Goal: Task Accomplishment & Management: Manage account settings

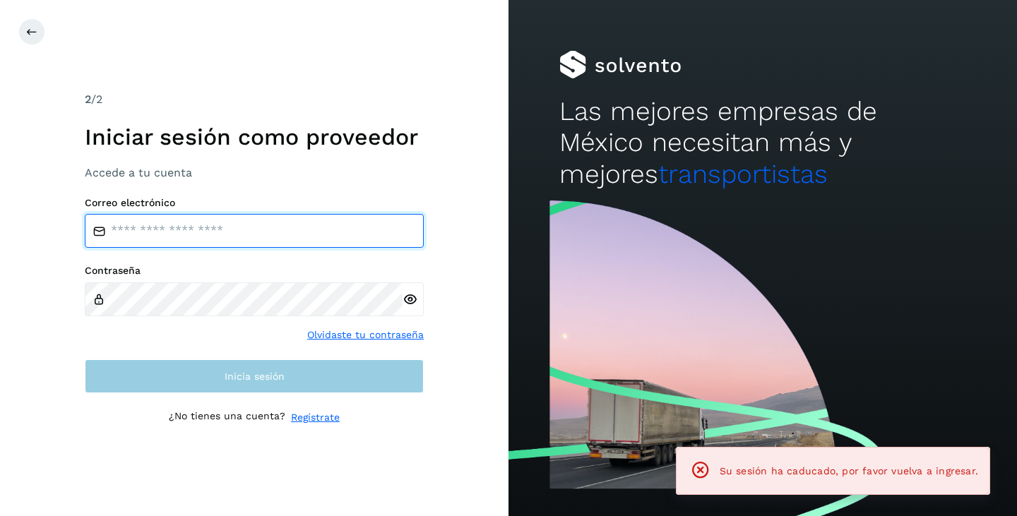
type input "**********"
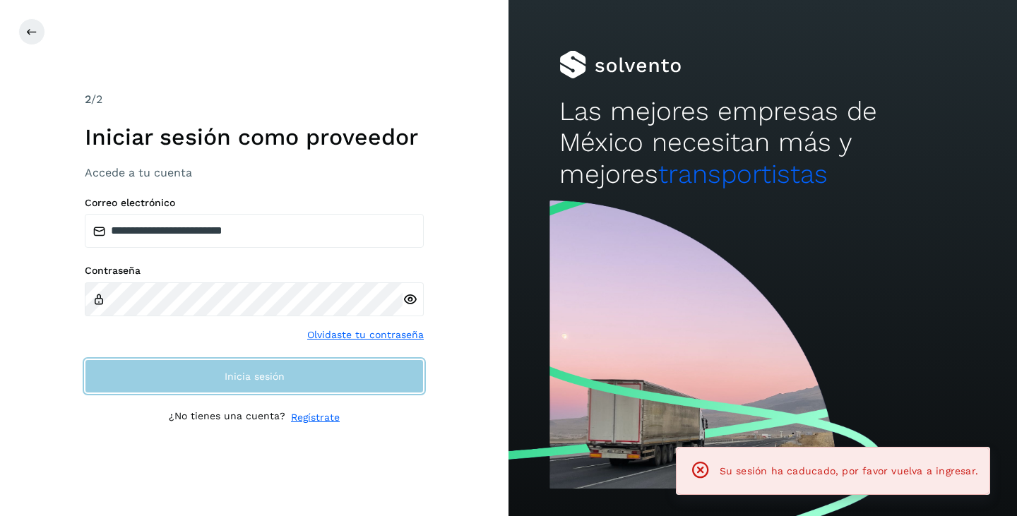
click at [167, 377] on button "Inicia sesión" at bounding box center [254, 376] width 339 height 34
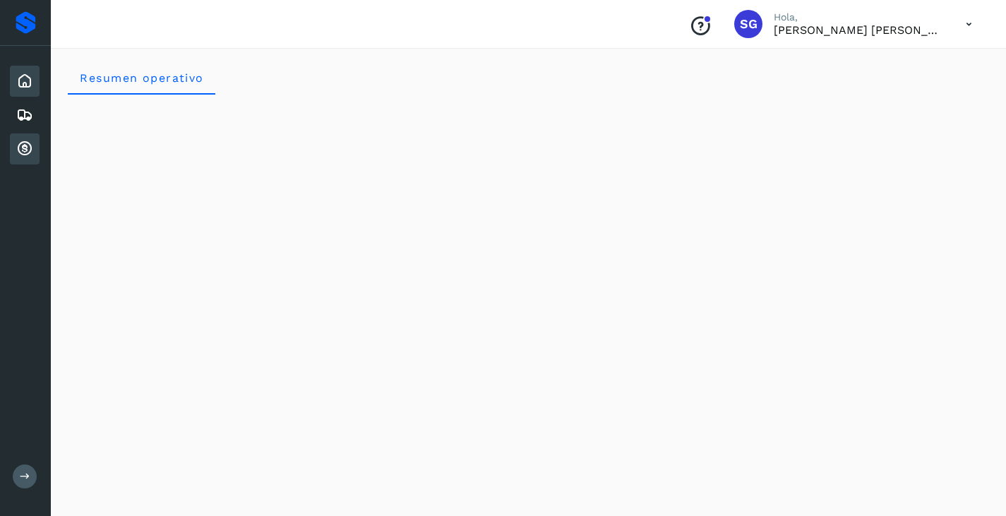
click at [25, 147] on icon at bounding box center [24, 149] width 17 height 17
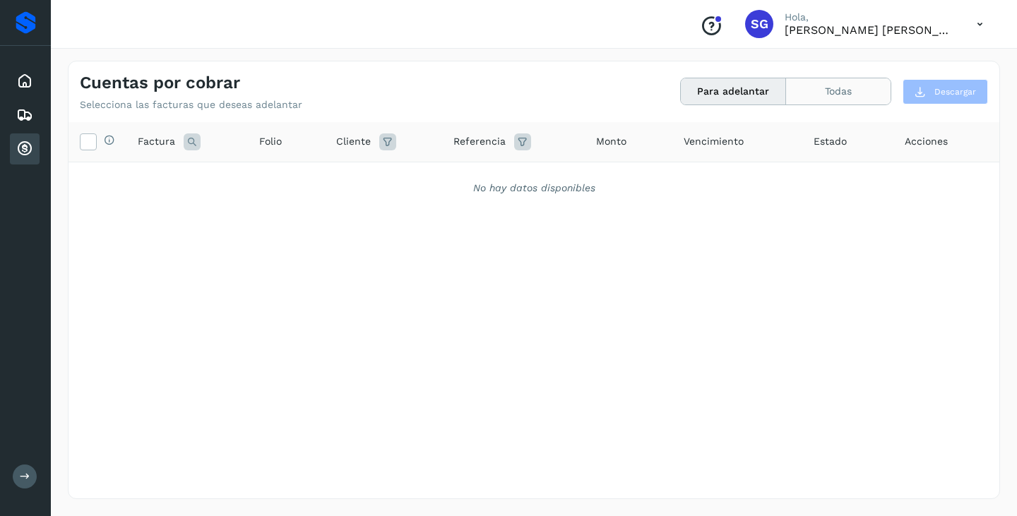
click at [821, 91] on button "Todas" at bounding box center [838, 91] width 105 height 26
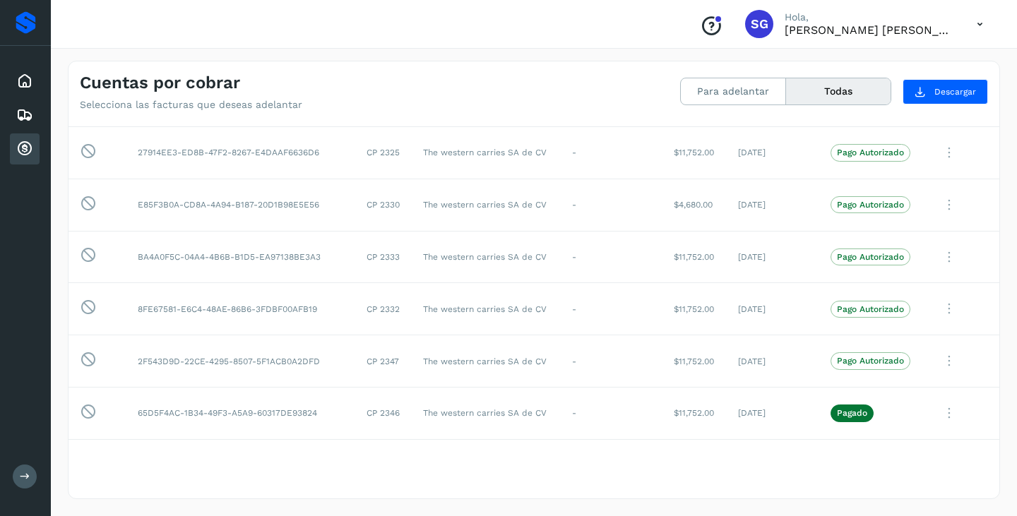
scroll to position [480, 0]
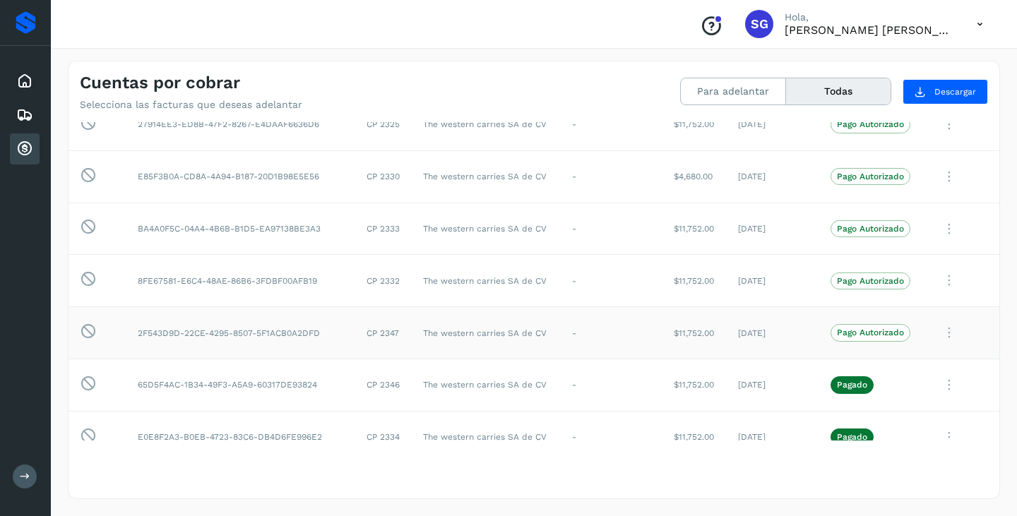
click at [862, 338] on p "Pago Autorizado" at bounding box center [870, 333] width 67 height 10
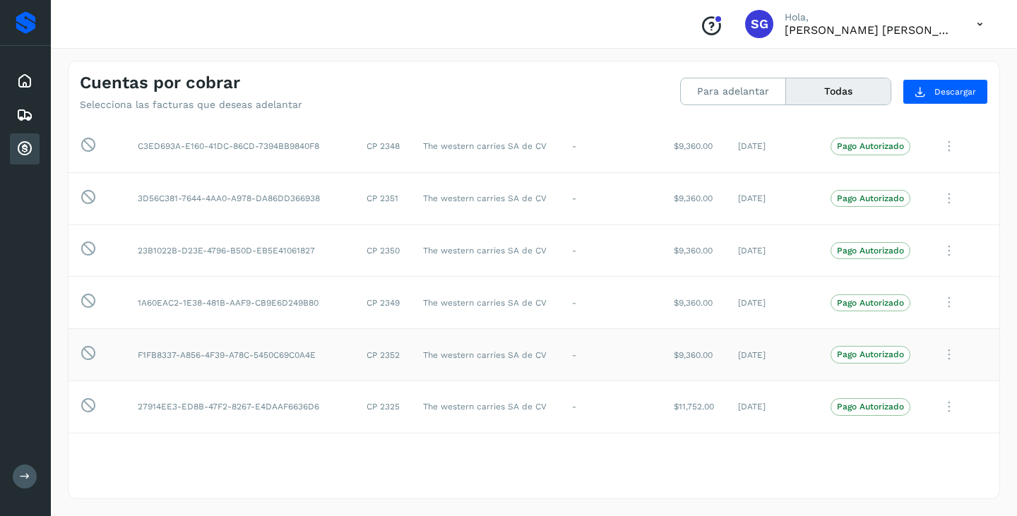
scroll to position [0, 0]
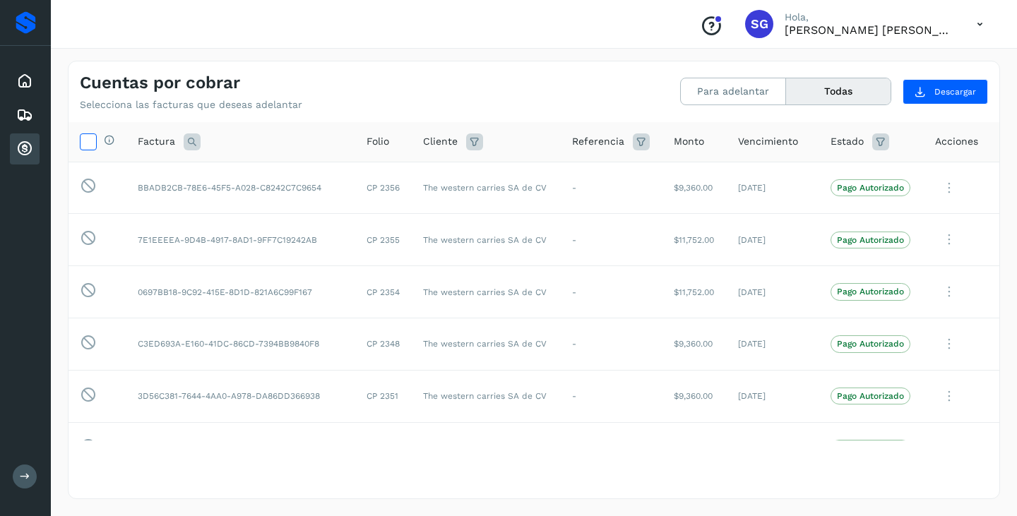
click at [94, 140] on icon at bounding box center [88, 140] width 15 height 15
click at [742, 84] on button "Para adelantar" at bounding box center [733, 91] width 105 height 26
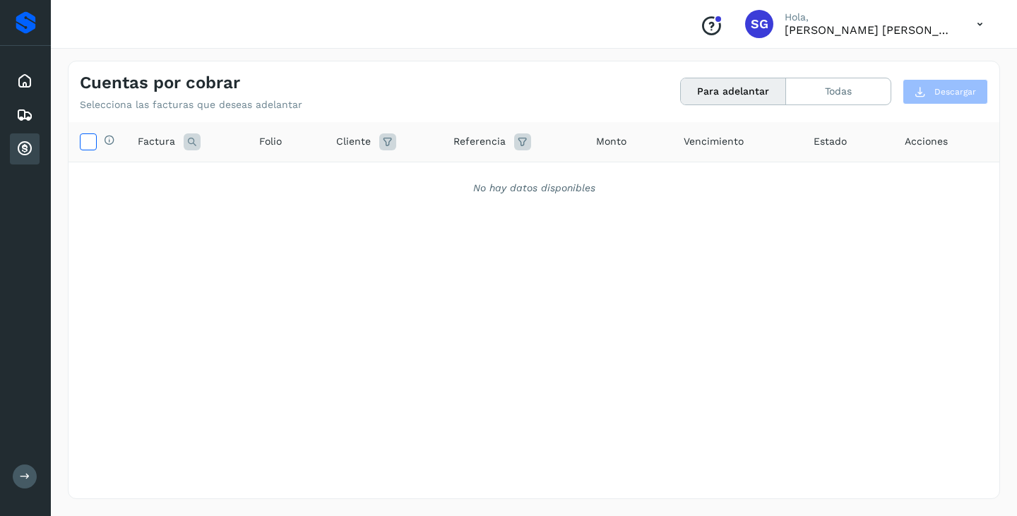
click at [90, 141] on icon at bounding box center [88, 140] width 15 height 15
click at [20, 150] on icon at bounding box center [24, 149] width 17 height 17
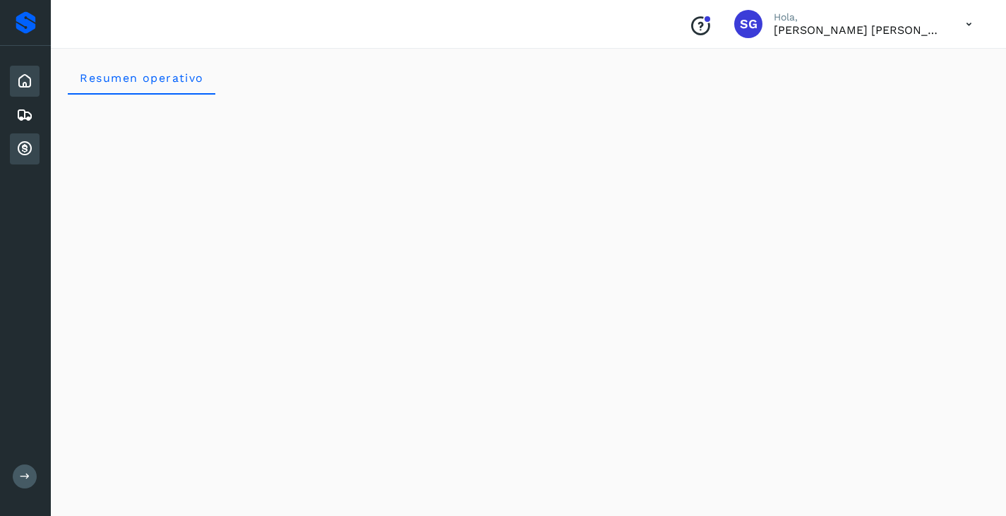
click at [18, 145] on icon at bounding box center [24, 149] width 17 height 17
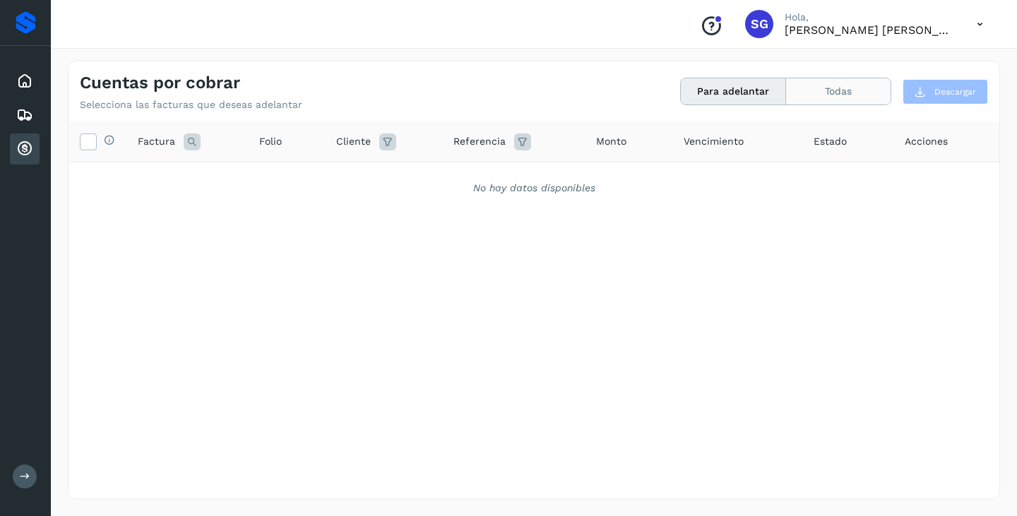
click at [850, 88] on button "Todas" at bounding box center [838, 91] width 105 height 26
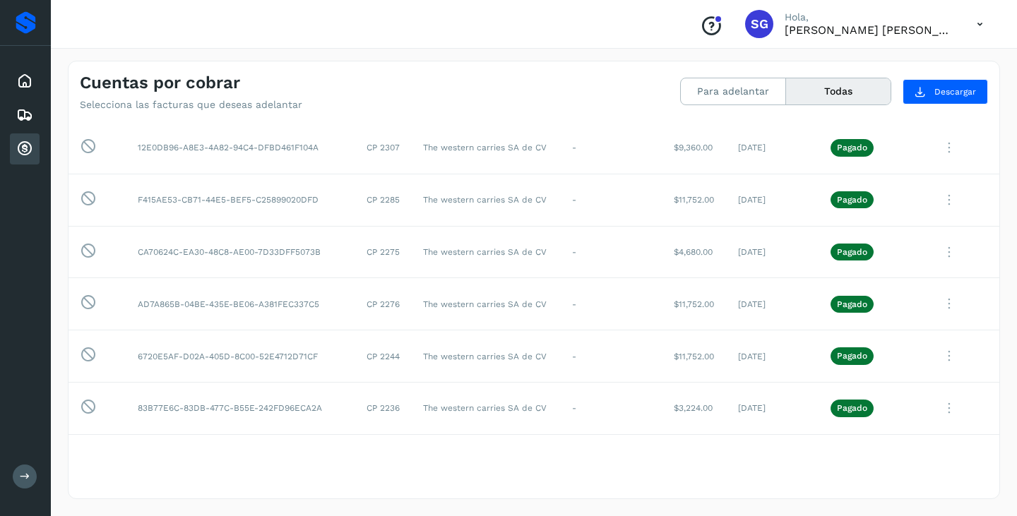
scroll to position [2158, 0]
